Goal: Task Accomplishment & Management: Complete application form

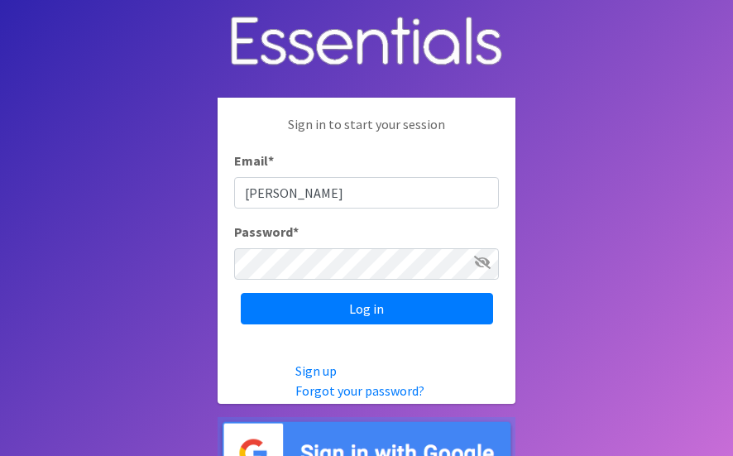
type input "[PERSON_NAME][EMAIL_ADDRESS][PERSON_NAME][DOMAIN_NAME]"
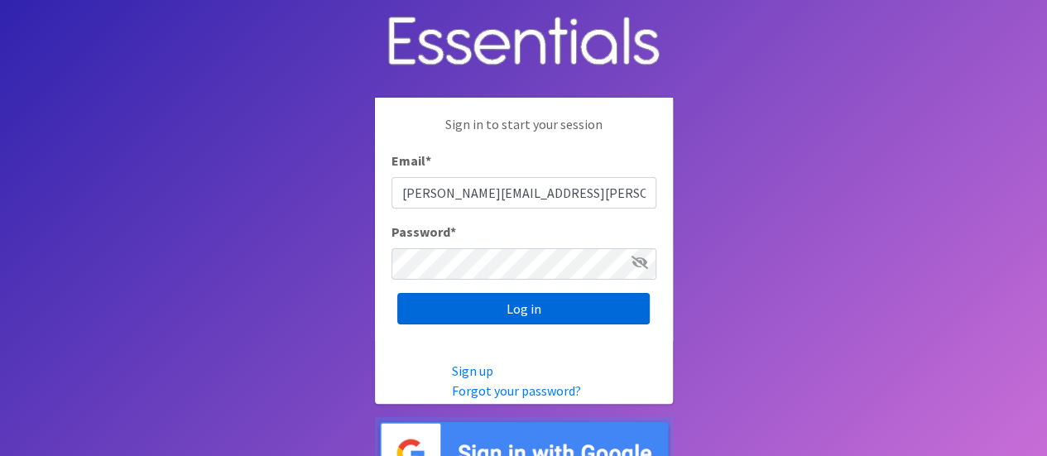
click at [508, 312] on input "Log in" at bounding box center [523, 308] width 252 height 31
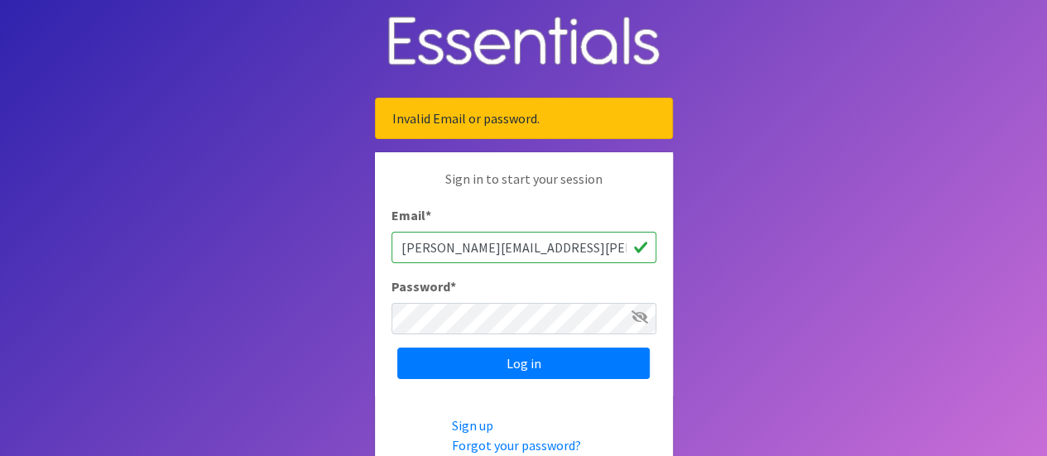
drag, startPoint x: 543, startPoint y: 245, endPoint x: 354, endPoint y: 248, distance: 188.8
click at [354, 248] on body "Invalid Email or password. Sign in to start your session Email * [PERSON_NAME][…" at bounding box center [523, 271] width 1047 height 542
type input "[PERSON_NAME][EMAIL_ADDRESS][PERSON_NAME][DOMAIN_NAME]"
click at [397, 348] on input "Log in" at bounding box center [523, 363] width 252 height 31
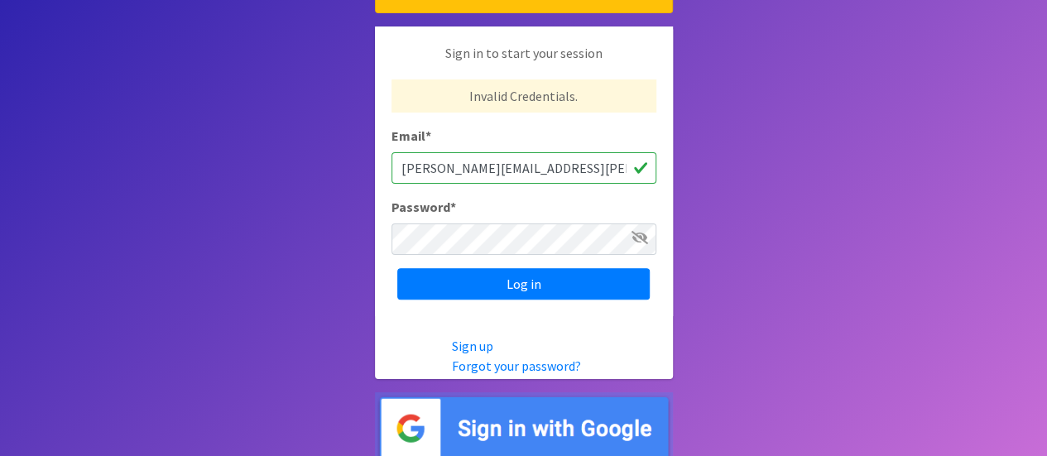
scroll to position [132, 0]
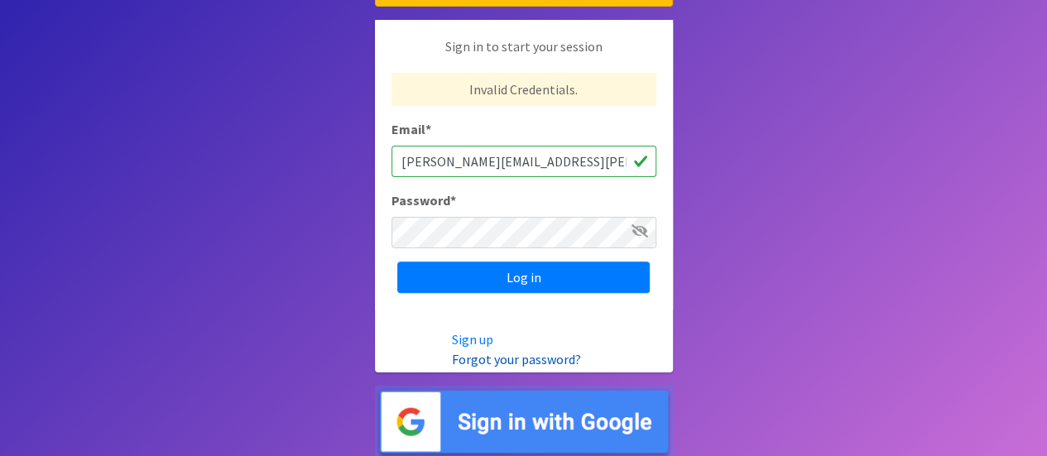
click at [527, 357] on link "Forgot your password?" at bounding box center [516, 359] width 129 height 17
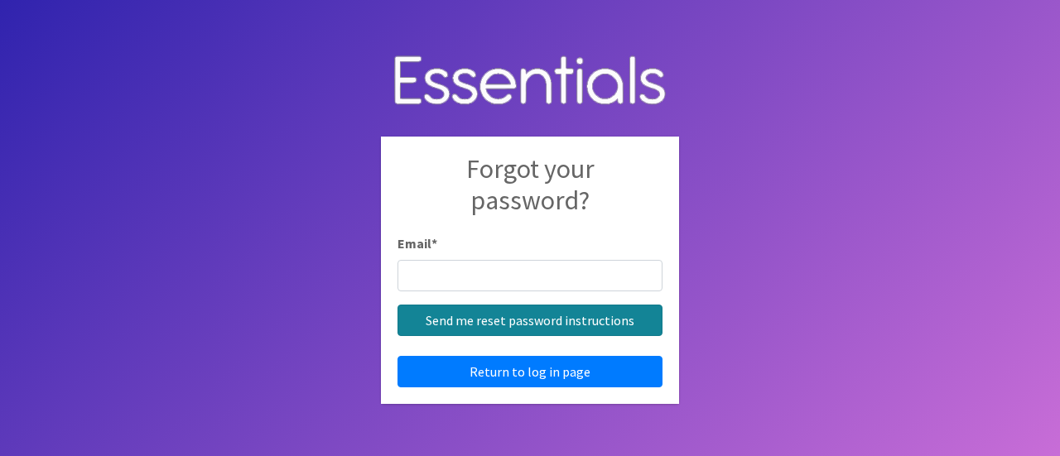
click at [507, 317] on input "Send me reset password instructions" at bounding box center [529, 320] width 265 height 31
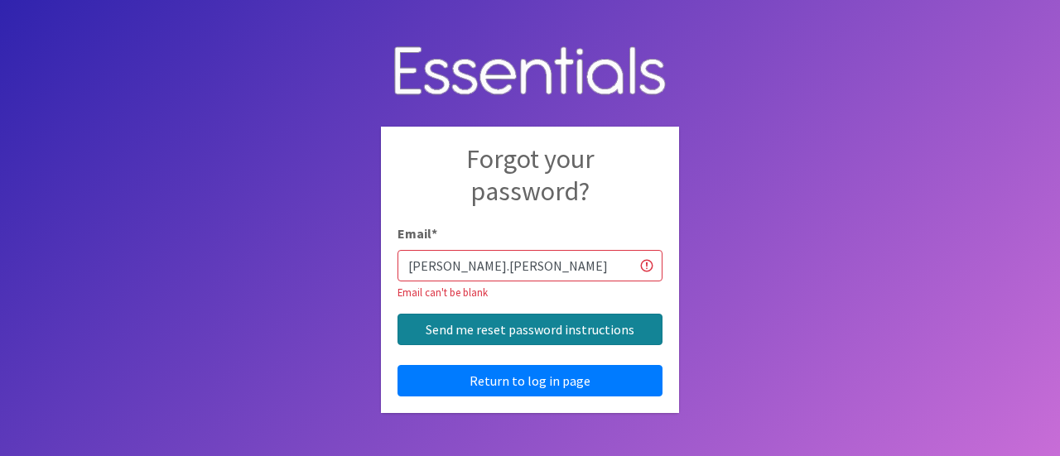
type input "[PERSON_NAME][EMAIL_ADDRESS][PERSON_NAME][DOMAIN_NAME]"
click at [534, 329] on input "Send me reset password instructions" at bounding box center [529, 329] width 265 height 31
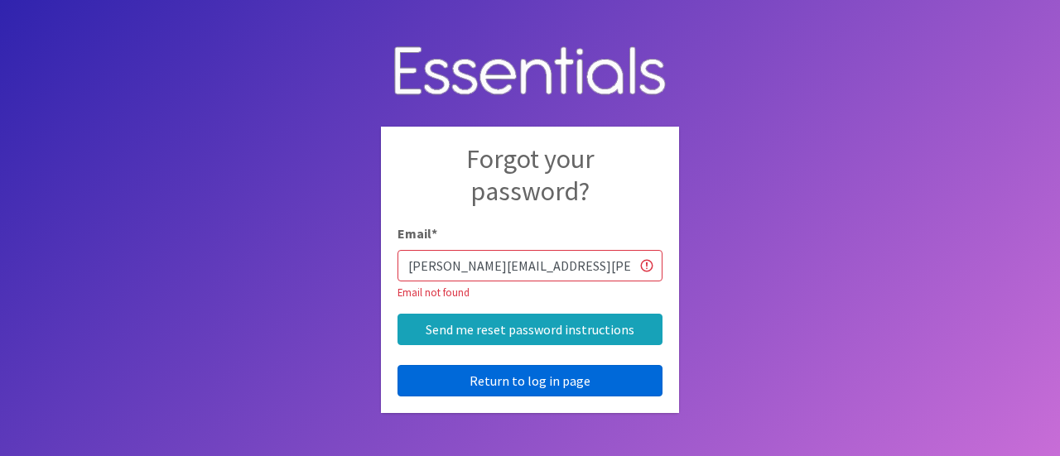
click at [530, 377] on link "Return to log in page" at bounding box center [529, 380] width 265 height 31
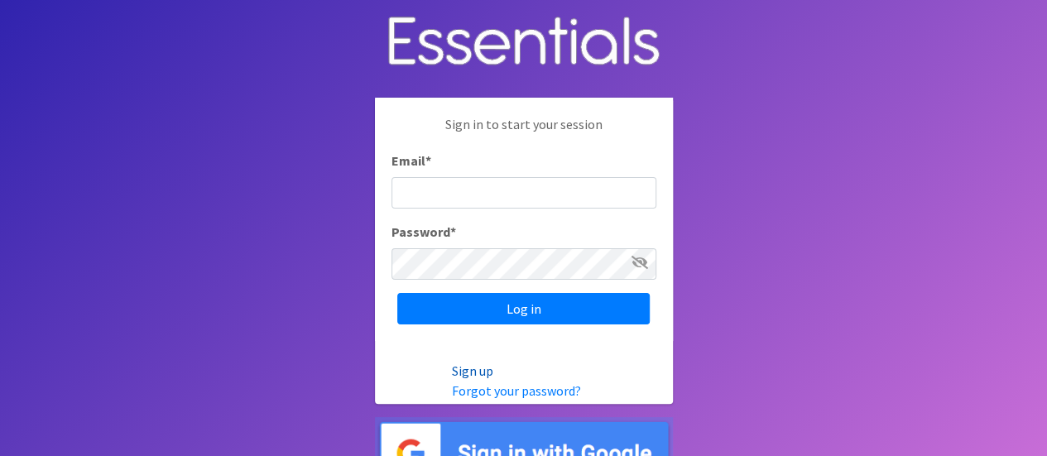
click at [470, 367] on link "Sign up" at bounding box center [472, 371] width 41 height 17
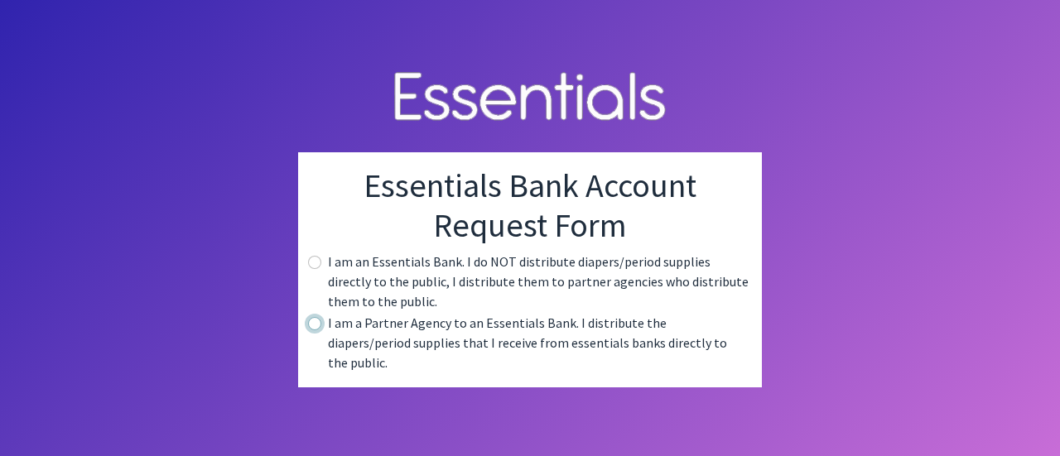
click at [316, 330] on input "radio" at bounding box center [314, 323] width 13 height 13
radio input "true"
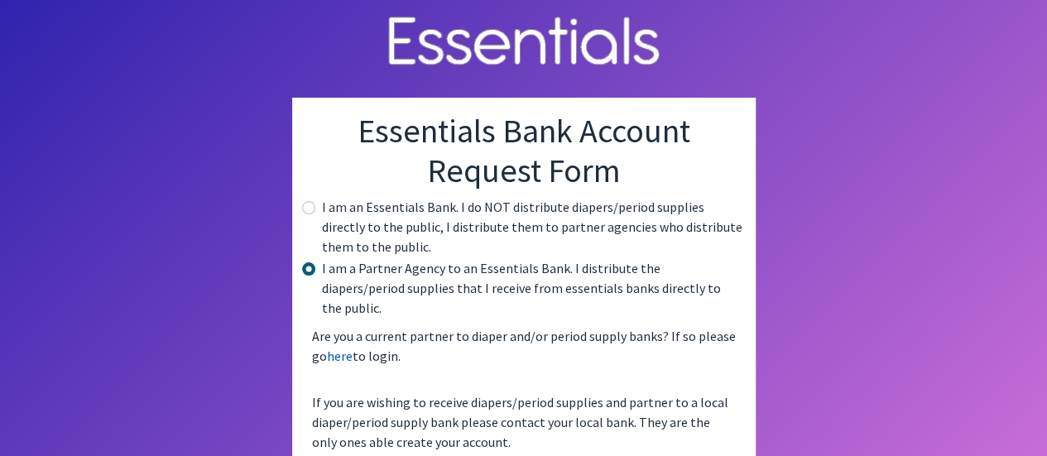
click at [349, 348] on link "here" at bounding box center [340, 356] width 26 height 17
